Goal: Task Accomplishment & Management: Use online tool/utility

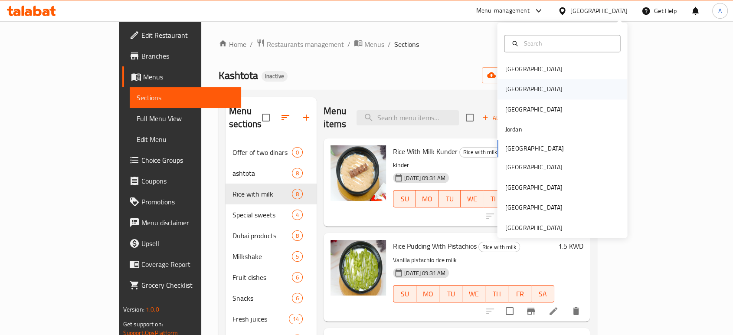
scroll to position [144, 0]
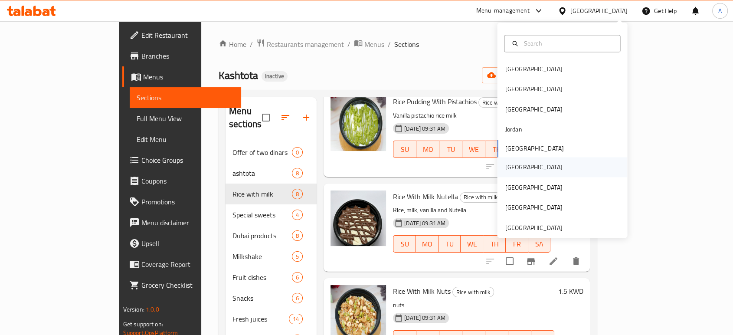
click at [524, 170] on div "[GEOGRAPHIC_DATA]" at bounding box center [562, 167] width 130 height 20
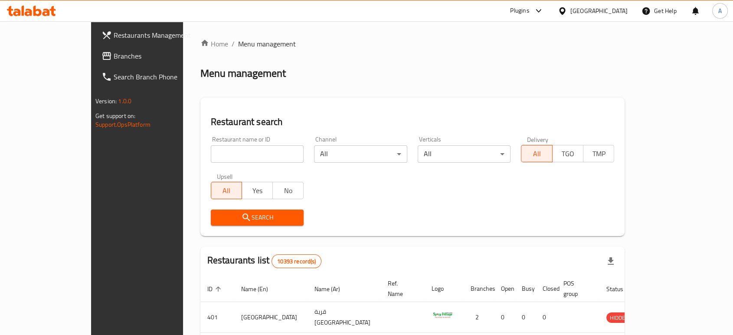
click at [114, 56] on span "Branches" at bounding box center [160, 56] width 93 height 10
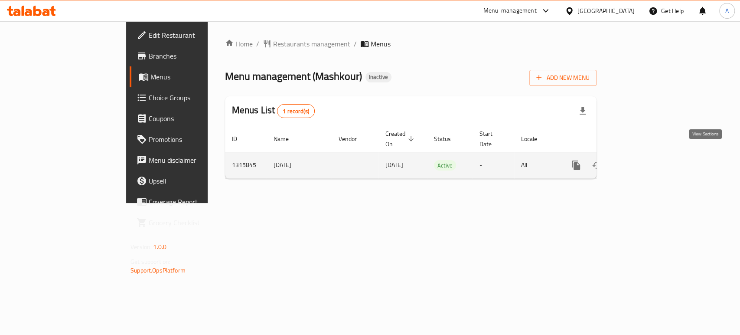
click at [644, 160] on icon "enhanced table" at bounding box center [638, 165] width 10 height 10
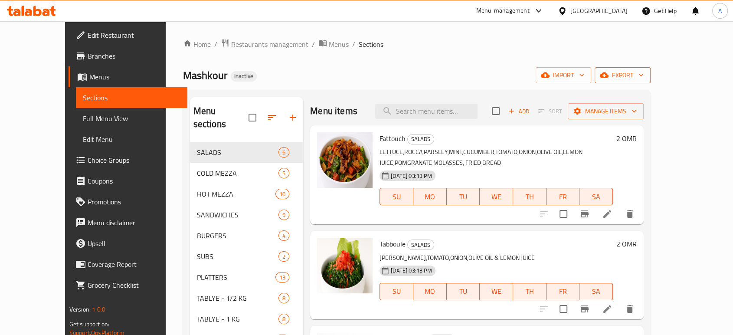
click at [643, 81] on span "export" at bounding box center [622, 75] width 42 height 11
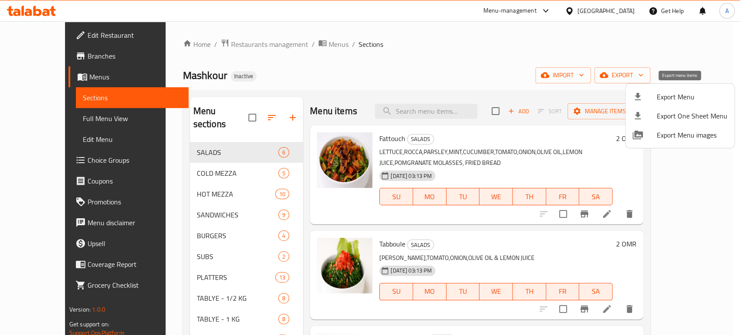
click at [675, 95] on span "Export Menu" at bounding box center [692, 96] width 71 height 10
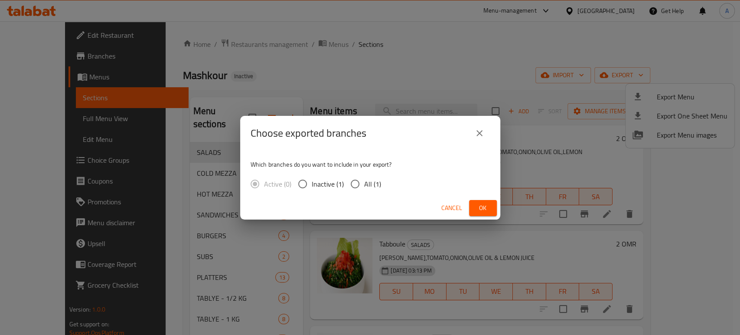
click at [365, 179] on span "All (1)" at bounding box center [372, 184] width 17 height 10
click at [364, 178] on input "All (1)" at bounding box center [355, 184] width 18 height 18
radio input "true"
click at [484, 204] on span "Ok" at bounding box center [483, 207] width 14 height 11
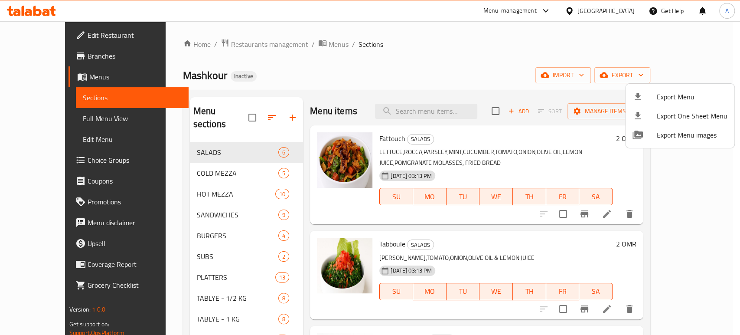
click at [621, 10] on div at bounding box center [370, 167] width 740 height 335
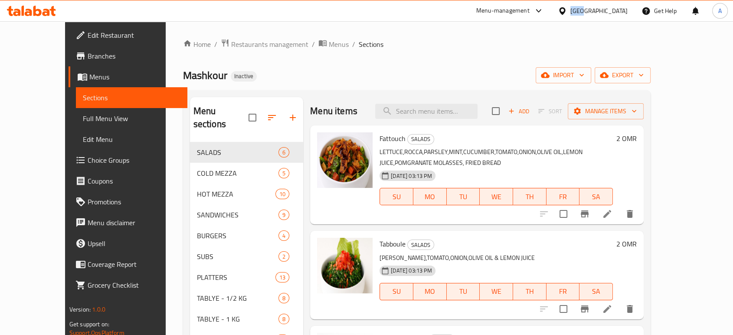
click at [621, 10] on div "[GEOGRAPHIC_DATA]" at bounding box center [598, 11] width 57 height 10
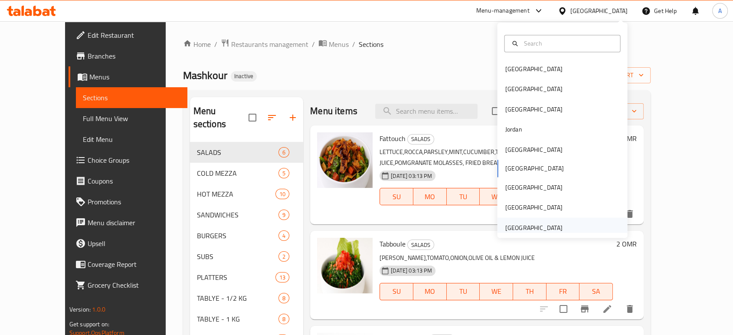
click at [519, 224] on div "[GEOGRAPHIC_DATA]" at bounding box center [533, 227] width 57 height 10
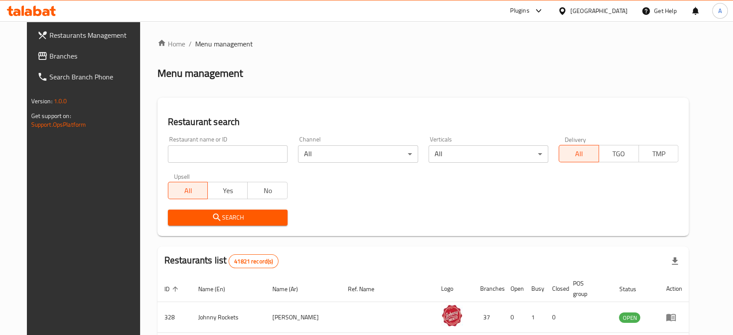
click at [382, 81] on div "Home / Menu management Menu management Restaurant search Restaurant name or ID …" at bounding box center [423, 308] width 532 height 538
click at [58, 62] on link "Branches" at bounding box center [89, 56] width 119 height 21
